Goal: Task Accomplishment & Management: Use online tool/utility

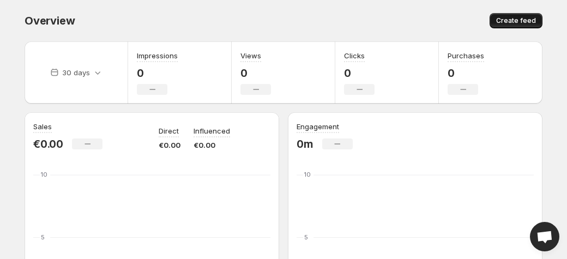
click at [528, 24] on span "Create feed" at bounding box center [516, 20] width 40 height 9
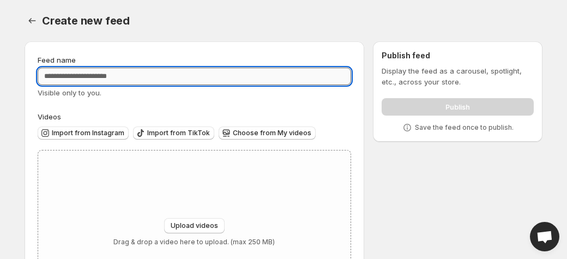
click at [89, 76] on input "Feed name" at bounding box center [194, 76] width 313 height 17
type input "**********"
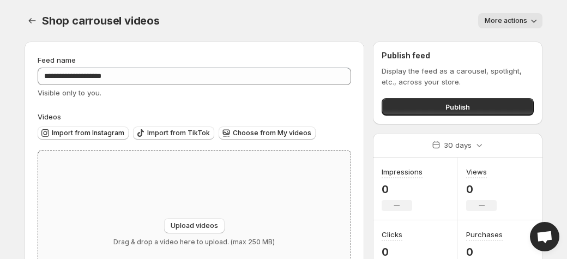
scroll to position [86, 0]
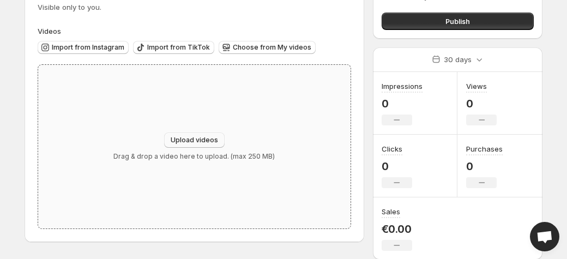
click at [190, 137] on span "Upload videos" at bounding box center [194, 140] width 47 height 9
type input "**********"
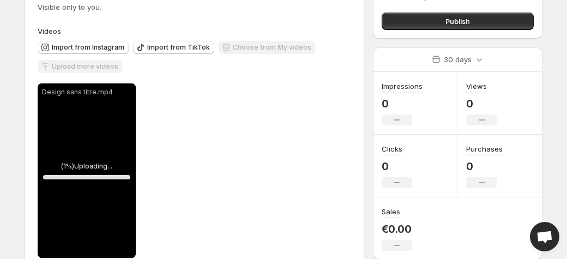
scroll to position [111, 0]
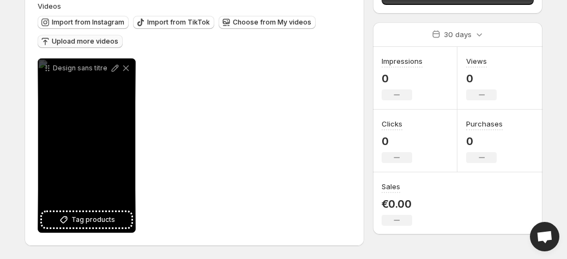
click at [64, 39] on span "Upload more videos" at bounding box center [85, 41] width 67 height 9
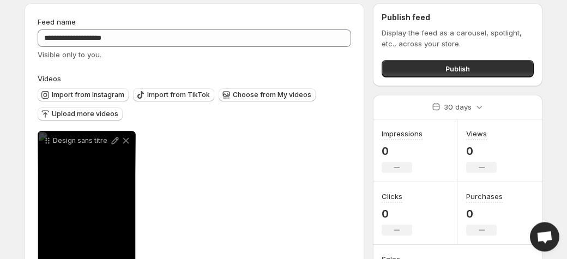
scroll to position [0, 0]
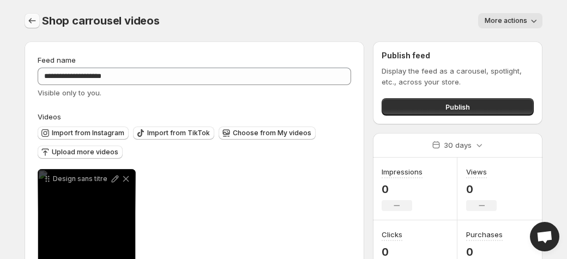
click at [33, 23] on icon "Settings" at bounding box center [32, 20] width 11 height 11
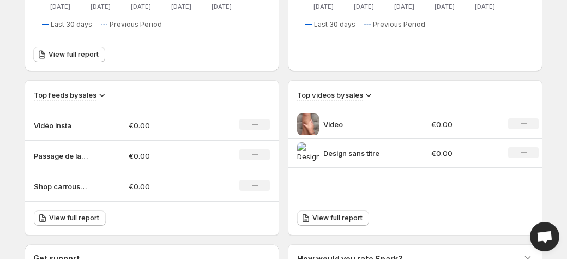
scroll to position [317, 0]
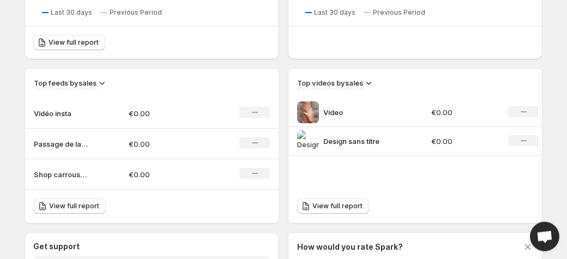
click at [360, 117] on p "Video" at bounding box center [364, 112] width 82 height 11
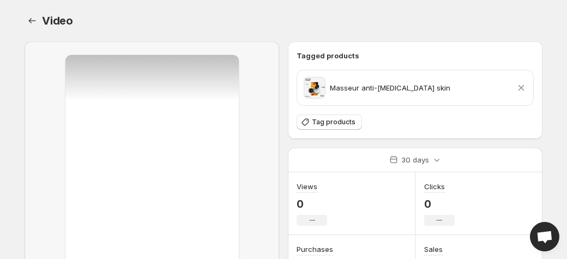
scroll to position [182, 0]
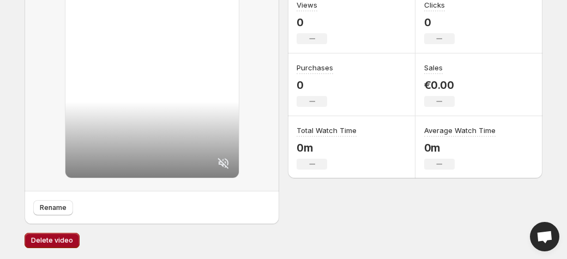
click at [66, 243] on span "Delete video" at bounding box center [52, 240] width 42 height 9
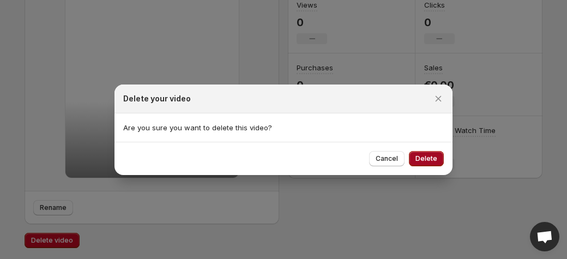
click at [429, 162] on button "Delete" at bounding box center [426, 158] width 35 height 15
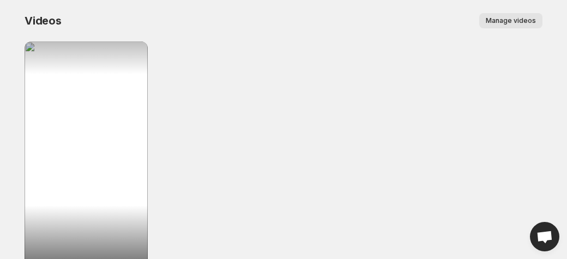
scroll to position [80, 0]
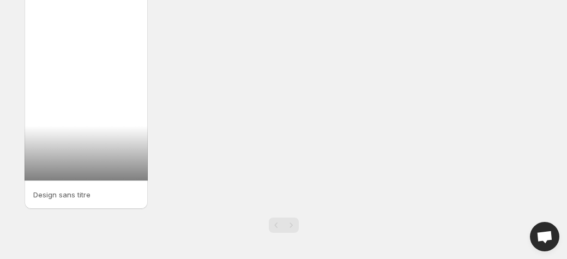
click at [77, 155] on div at bounding box center [86, 71] width 123 height 219
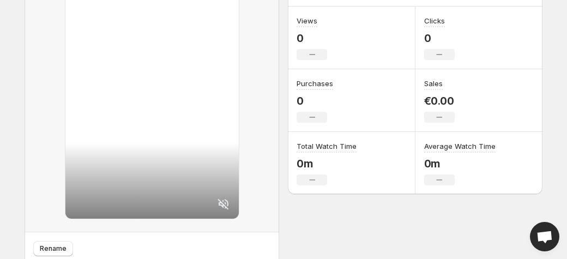
scroll to position [182, 0]
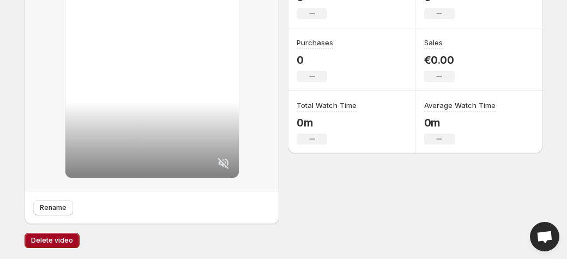
click at [63, 237] on span "Delete video" at bounding box center [52, 240] width 42 height 9
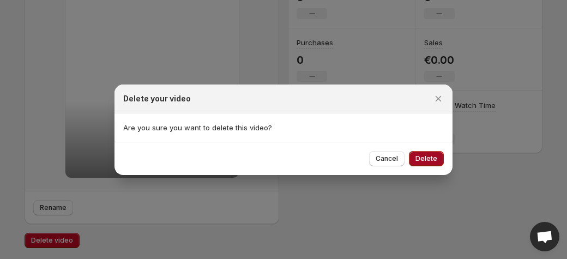
click at [435, 155] on span "Delete" at bounding box center [426, 158] width 22 height 9
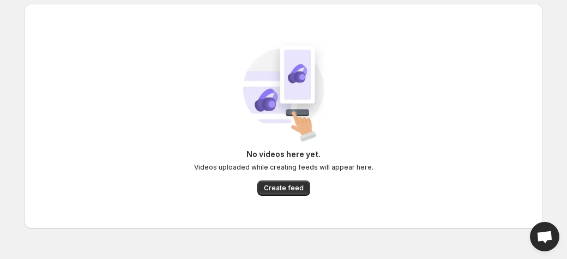
scroll to position [0, 0]
